Goal: Task Accomplishment & Management: Complete application form

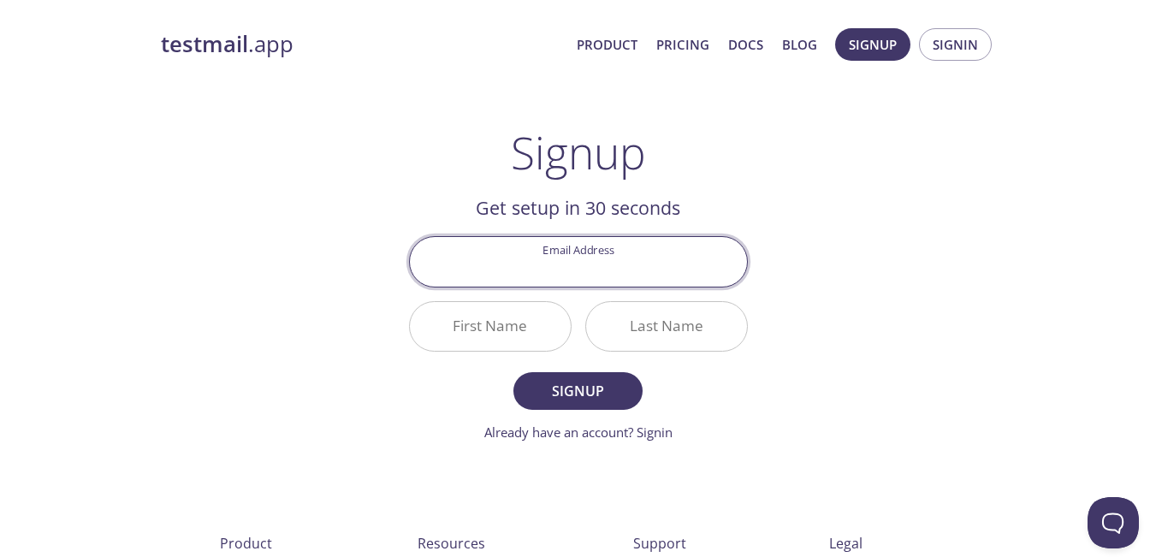
click at [630, 269] on input "Email Address" at bounding box center [578, 261] width 337 height 49
click at [590, 292] on div "Email Address" at bounding box center [578, 261] width 352 height 64
click at [556, 263] on input "Email Address" at bounding box center [578, 261] width 337 height 49
paste input "[EMAIL_ADDRESS][DOMAIN_NAME]"
type input "[EMAIL_ADDRESS][DOMAIN_NAME]"
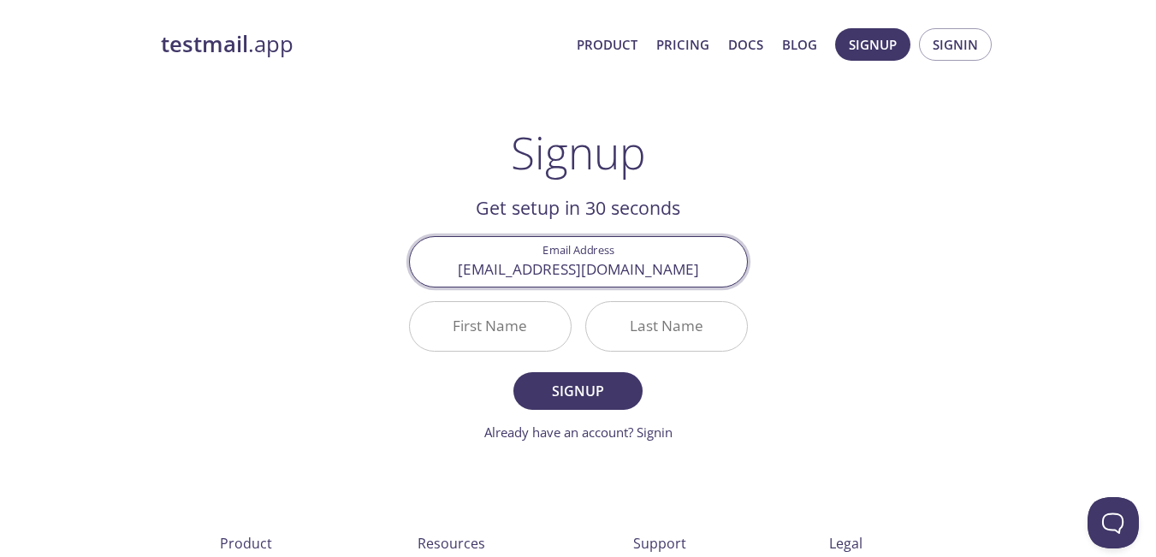
click at [477, 329] on input "First Name" at bounding box center [490, 326] width 161 height 49
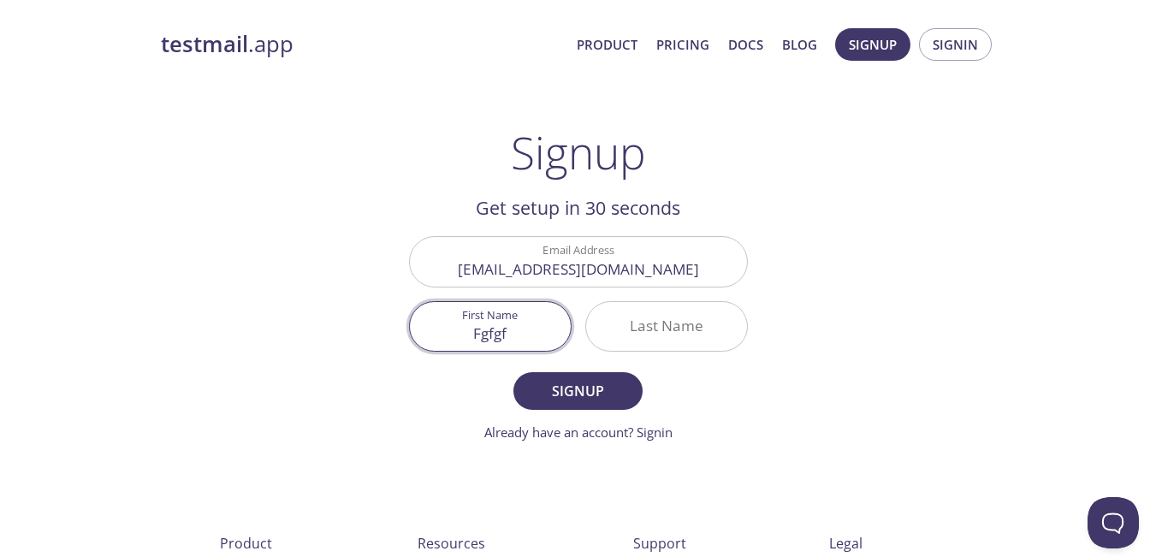
type input "Fgfgf"
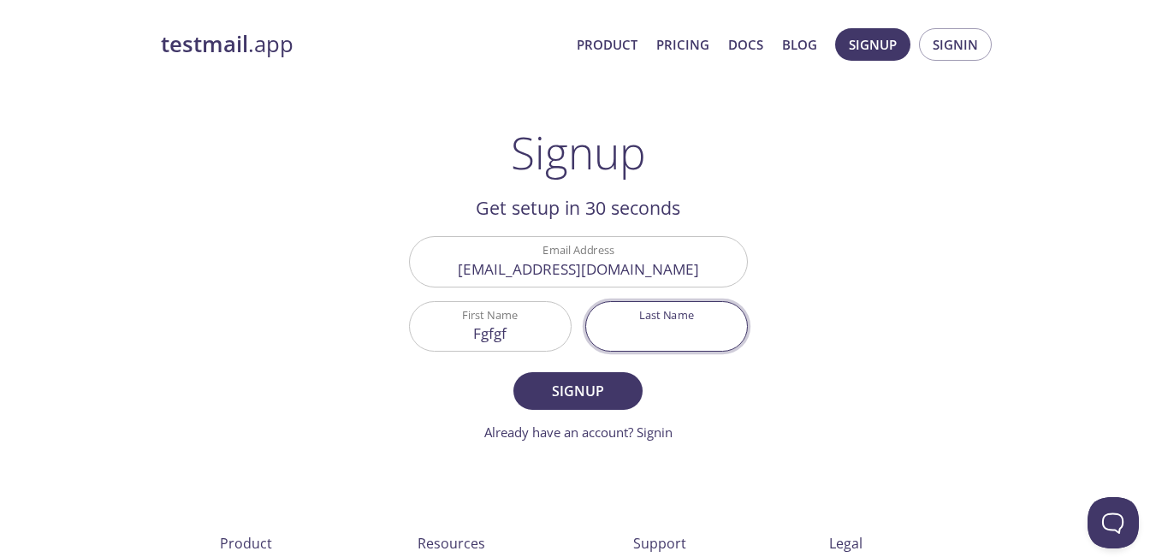
click at [655, 323] on input "Last Name" at bounding box center [666, 326] width 161 height 49
type input "gfgf"
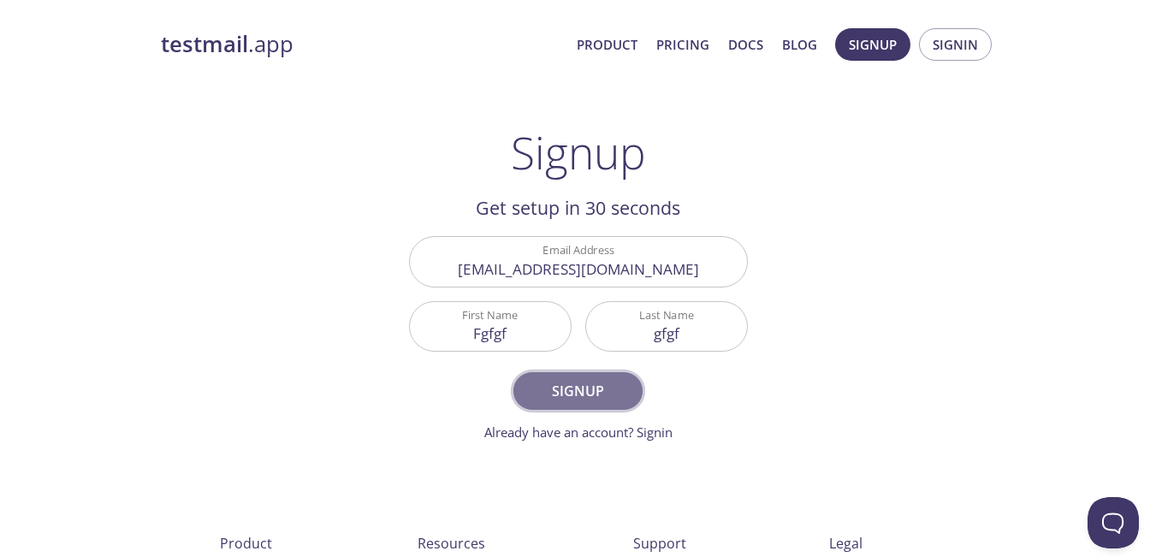
click at [596, 385] on span "Signup" at bounding box center [577, 391] width 91 height 24
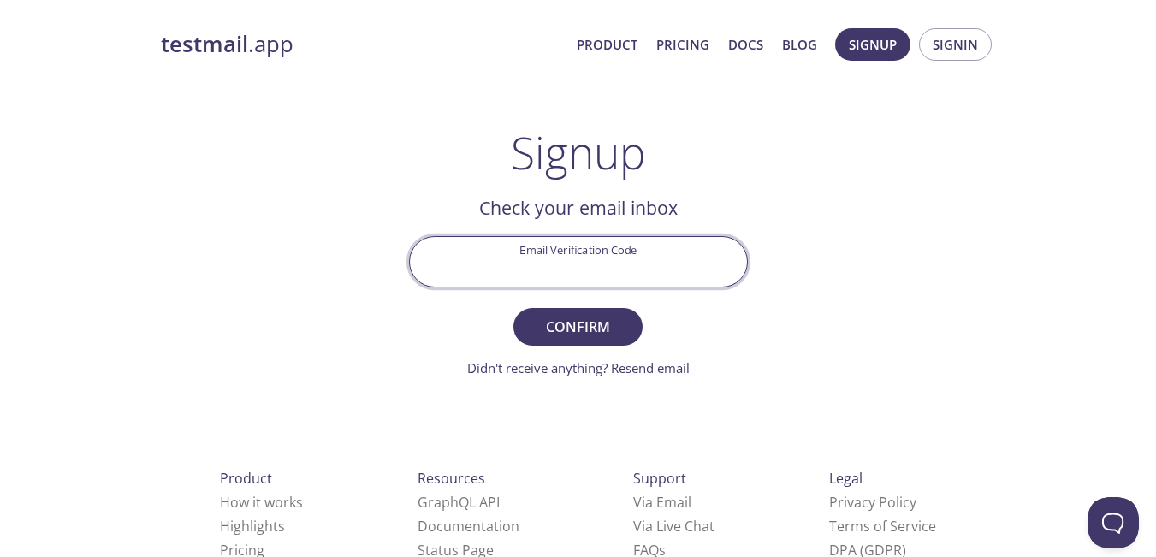
click at [607, 269] on input "Email Verification Code" at bounding box center [578, 261] width 337 height 49
paste input "8UE3KZB"
type input "8UE3KZB"
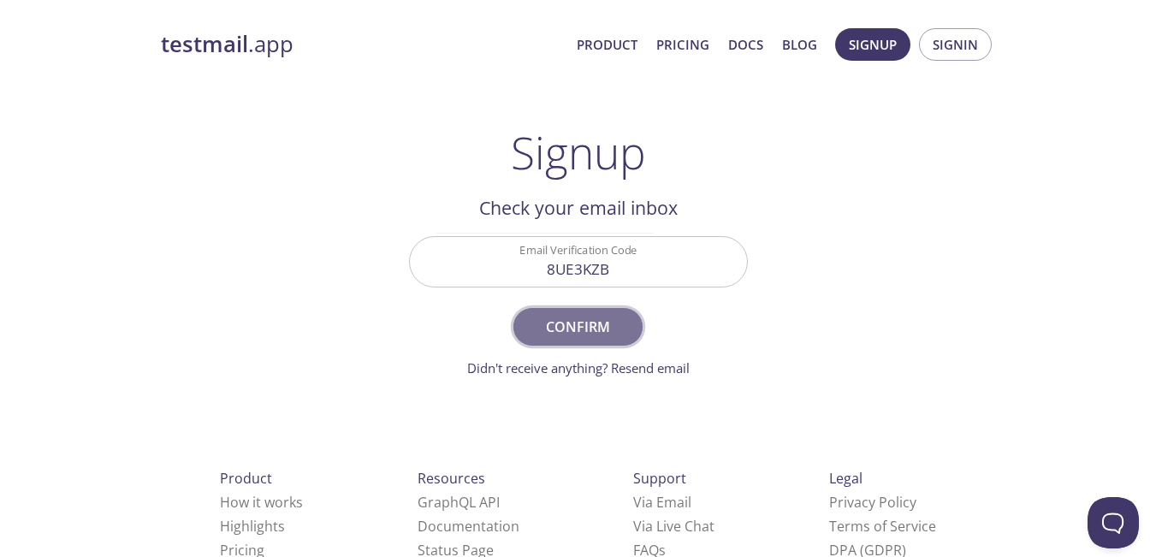
click at [604, 328] on span "Confirm" at bounding box center [577, 327] width 91 height 24
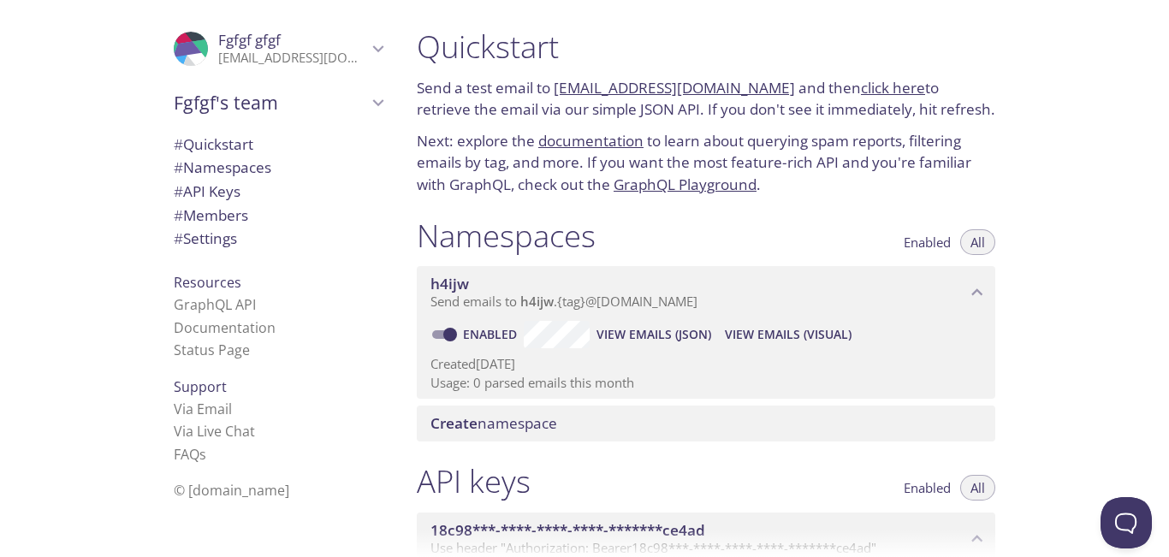
drag, startPoint x: 761, startPoint y: 87, endPoint x: 554, endPoint y: 82, distance: 207.1
click at [554, 82] on p "Send a test email to [EMAIL_ADDRESS][DOMAIN_NAME] and then click here to retrie…" at bounding box center [706, 99] width 578 height 44
copy link "[EMAIL_ADDRESS][DOMAIN_NAME]"
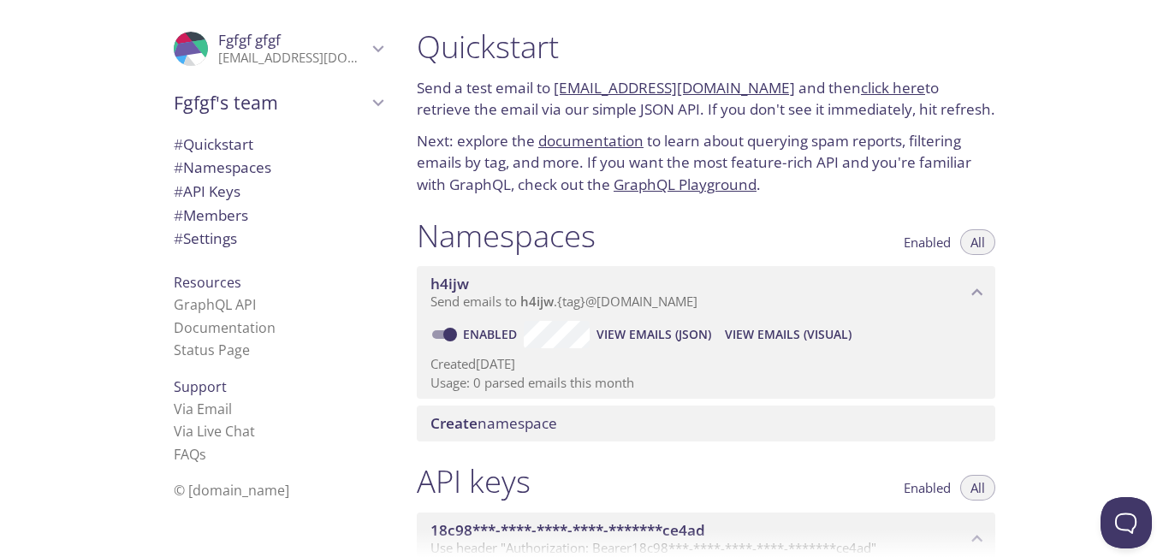
copy link "[EMAIL_ADDRESS][DOMAIN_NAME]"
